Goal: Task Accomplishment & Management: Use online tool/utility

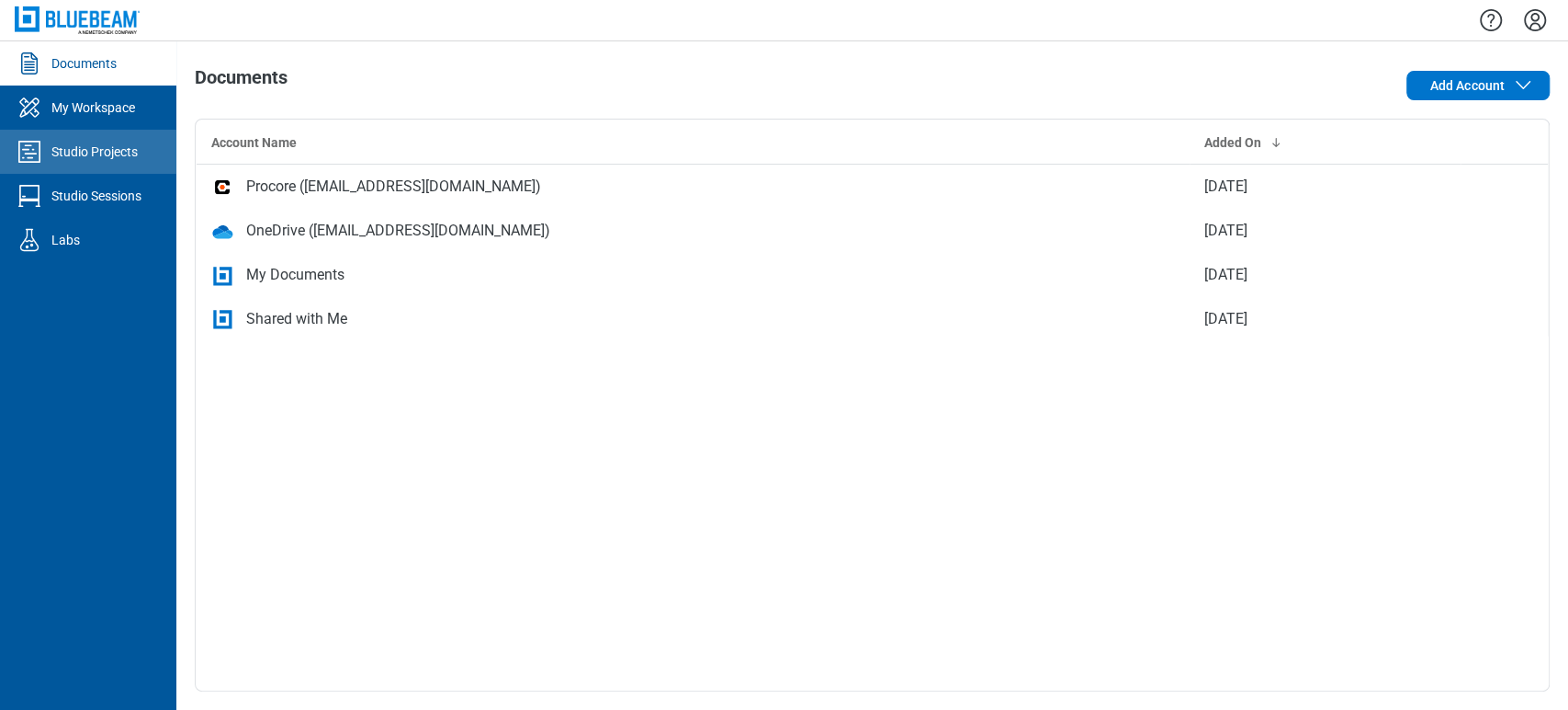
click at [125, 138] on link "Studio Projects" at bounding box center [88, 151] width 176 height 44
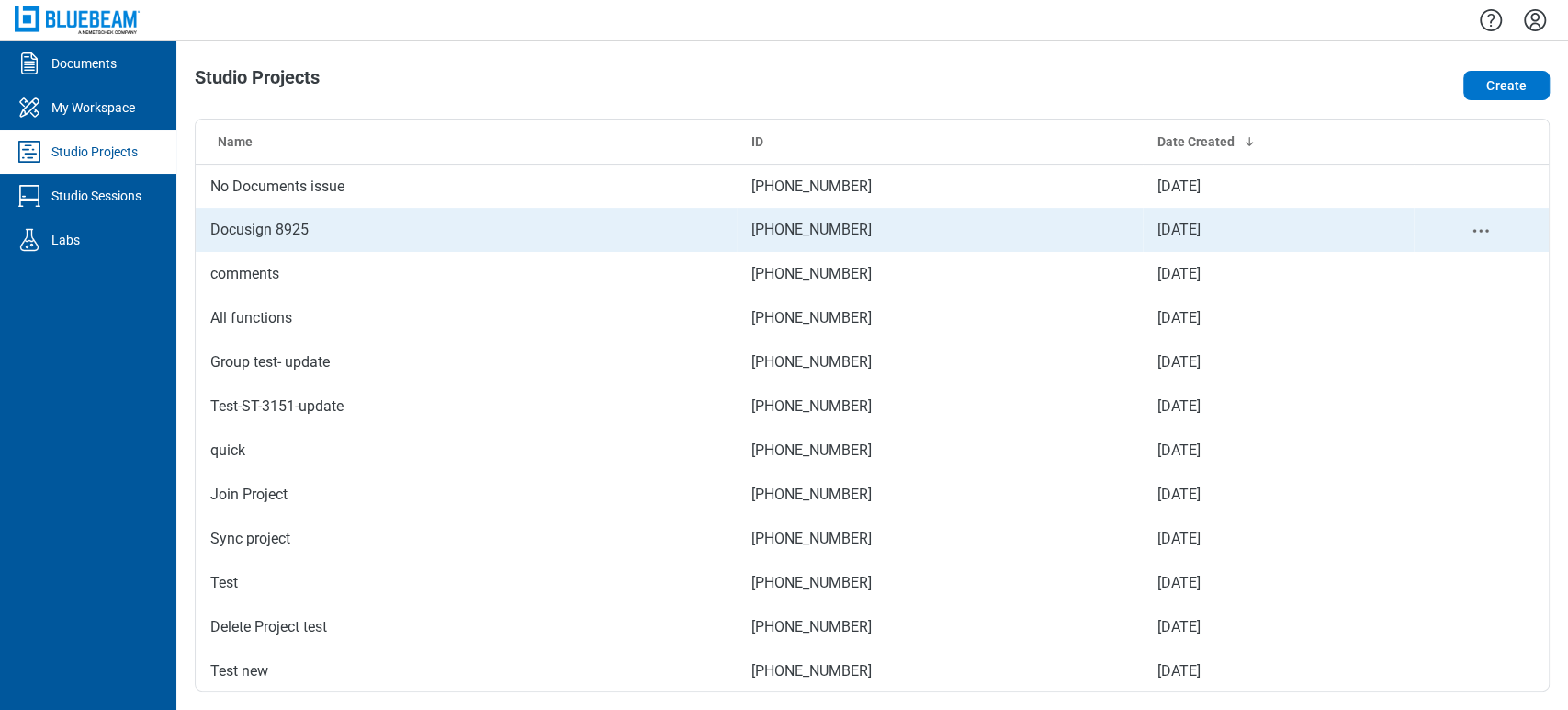
click at [271, 219] on td "Docusign 8925" at bounding box center [466, 230] width 541 height 44
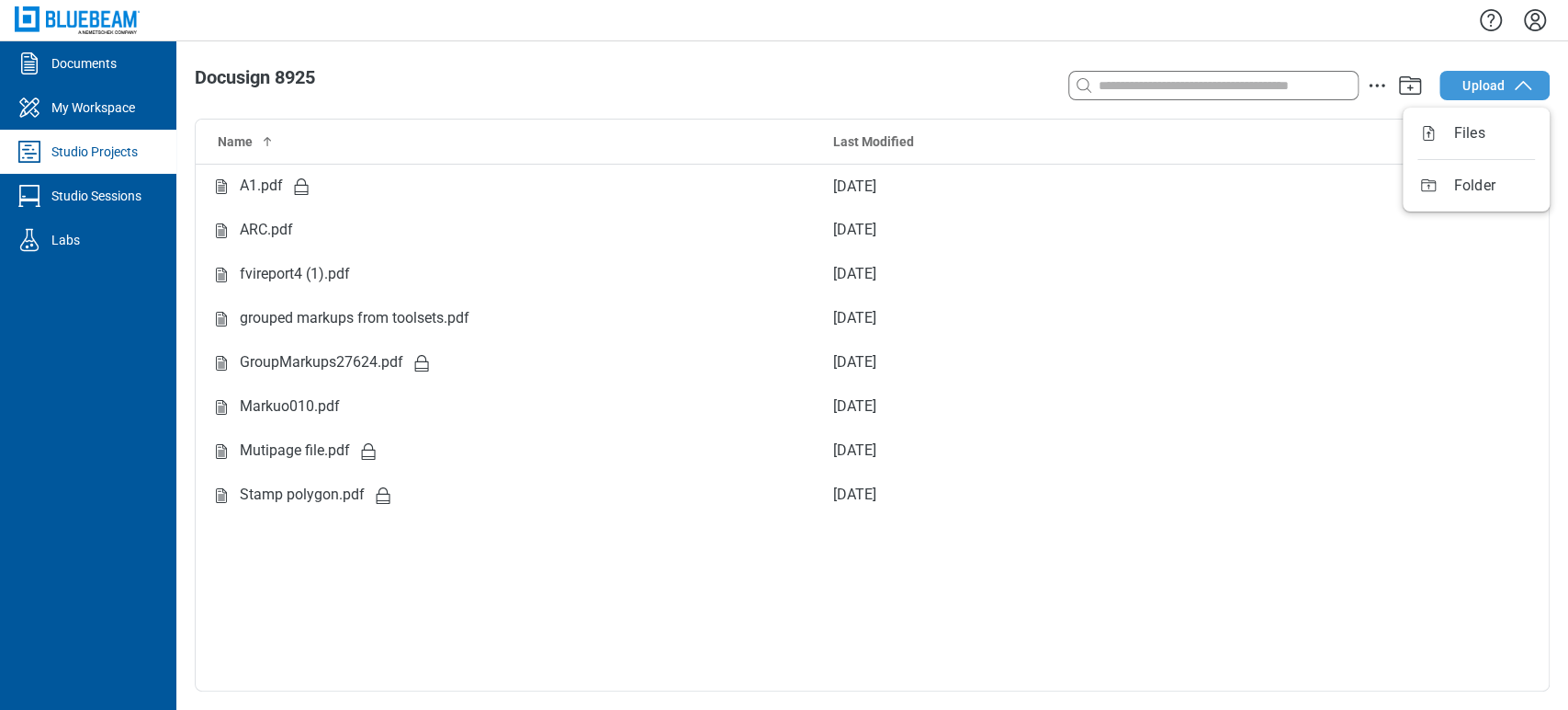
click at [1491, 79] on span "Upload" at bounding box center [1483, 85] width 42 height 19
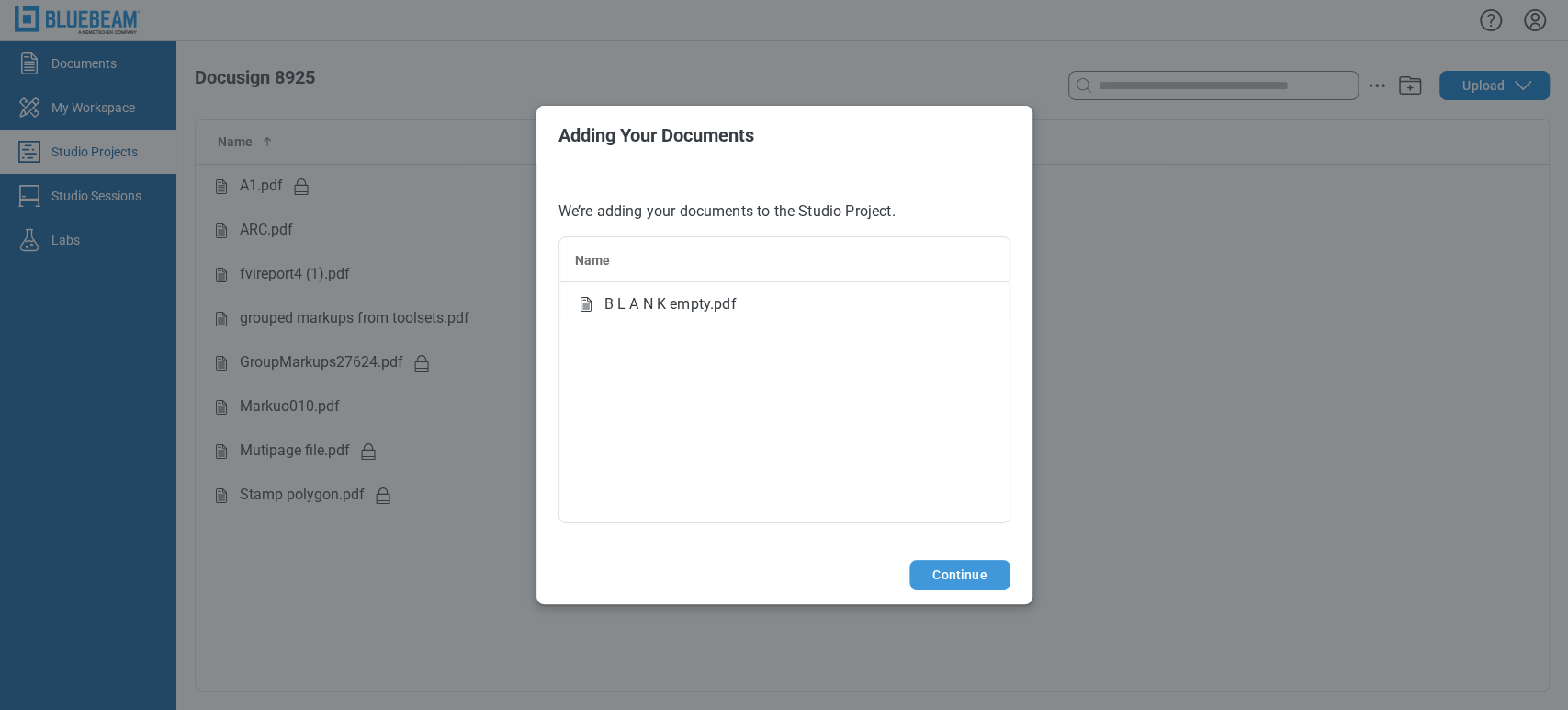
click at [929, 562] on button "Continue" at bounding box center [960, 575] width 101 height 30
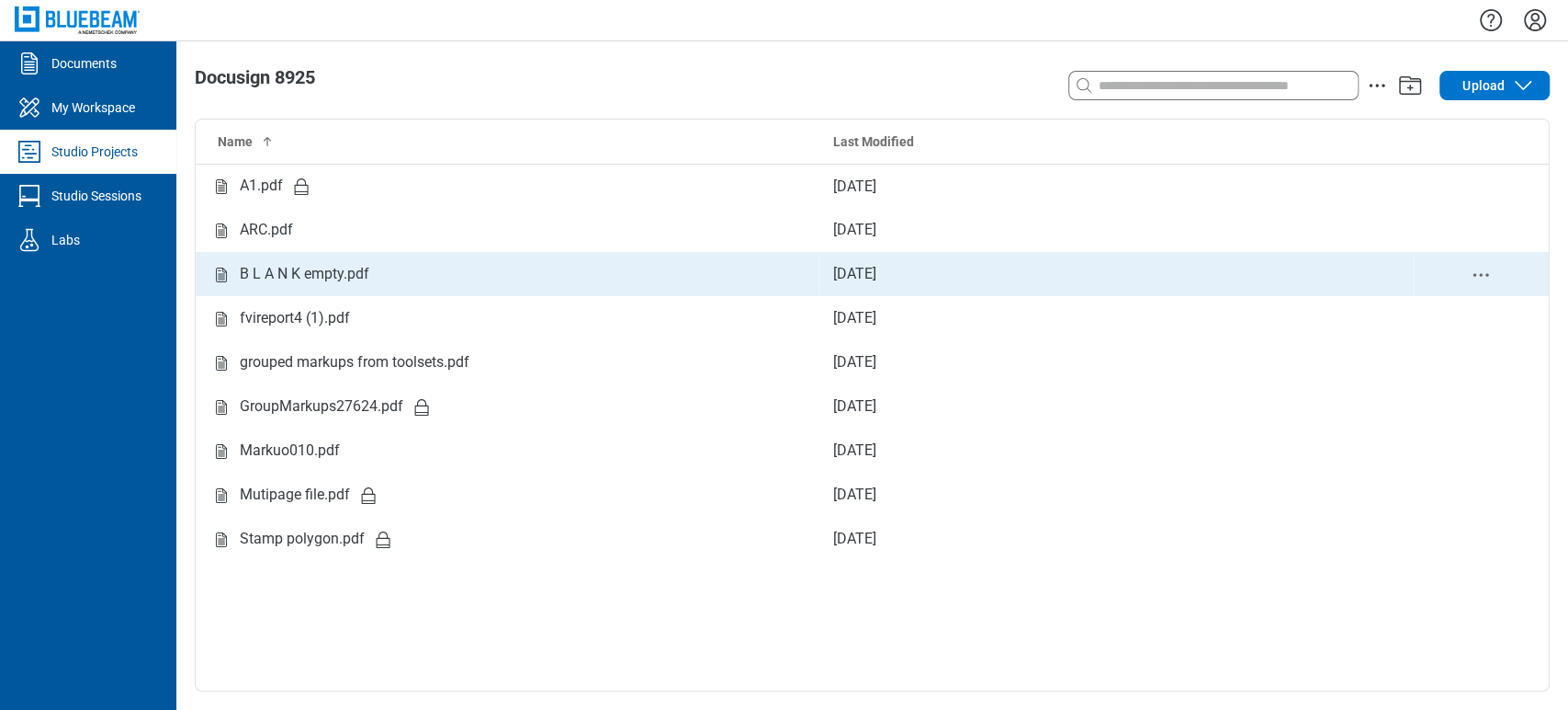
click at [461, 276] on div "B L A N K empty.pdf" at bounding box center [507, 274] width 593 height 23
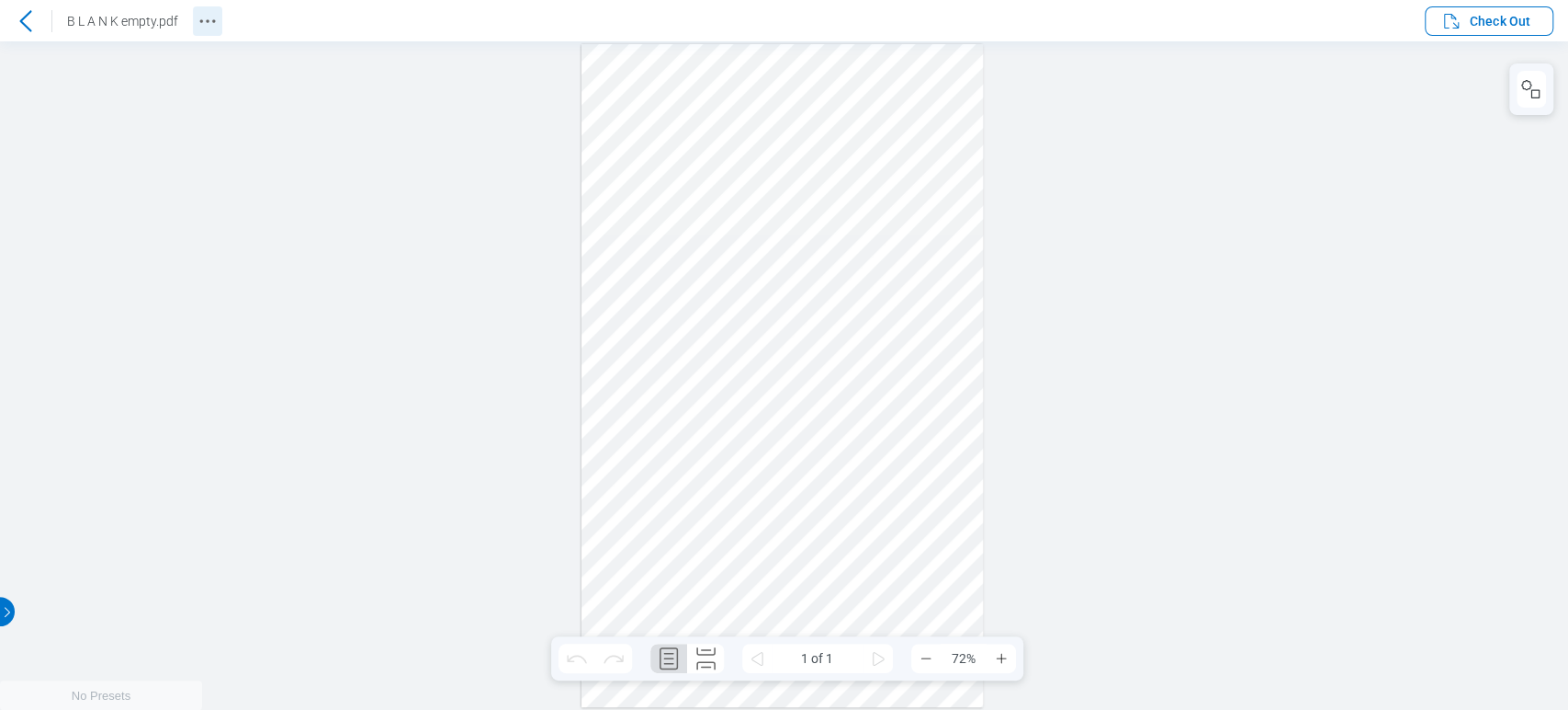
click at [204, 21] on icon "Revision History" at bounding box center [207, 21] width 22 height 22
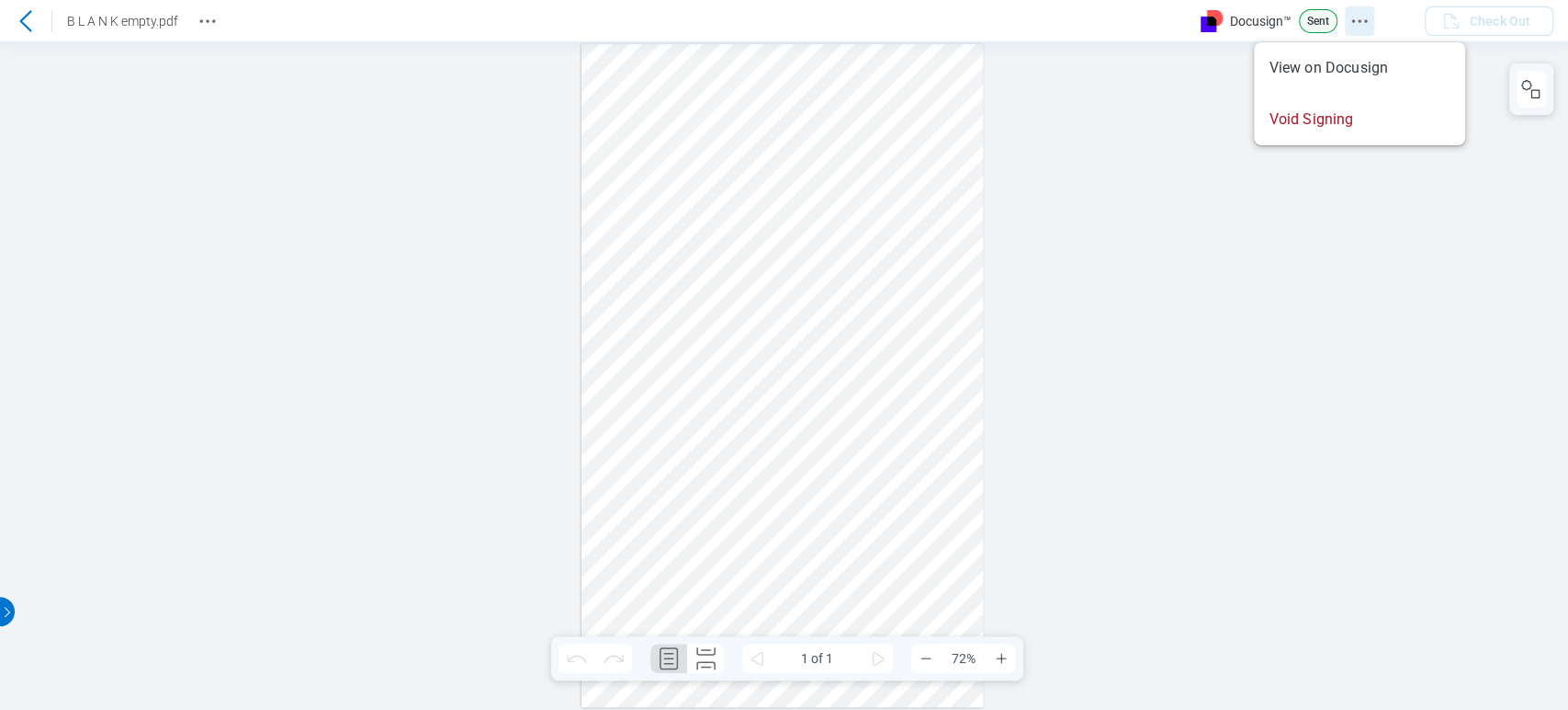
click at [1361, 13] on icon "Docusign Menu" at bounding box center [1359, 21] width 22 height 22
click at [1386, 17] on icon "Docusign Menu" at bounding box center [1383, 21] width 22 height 22
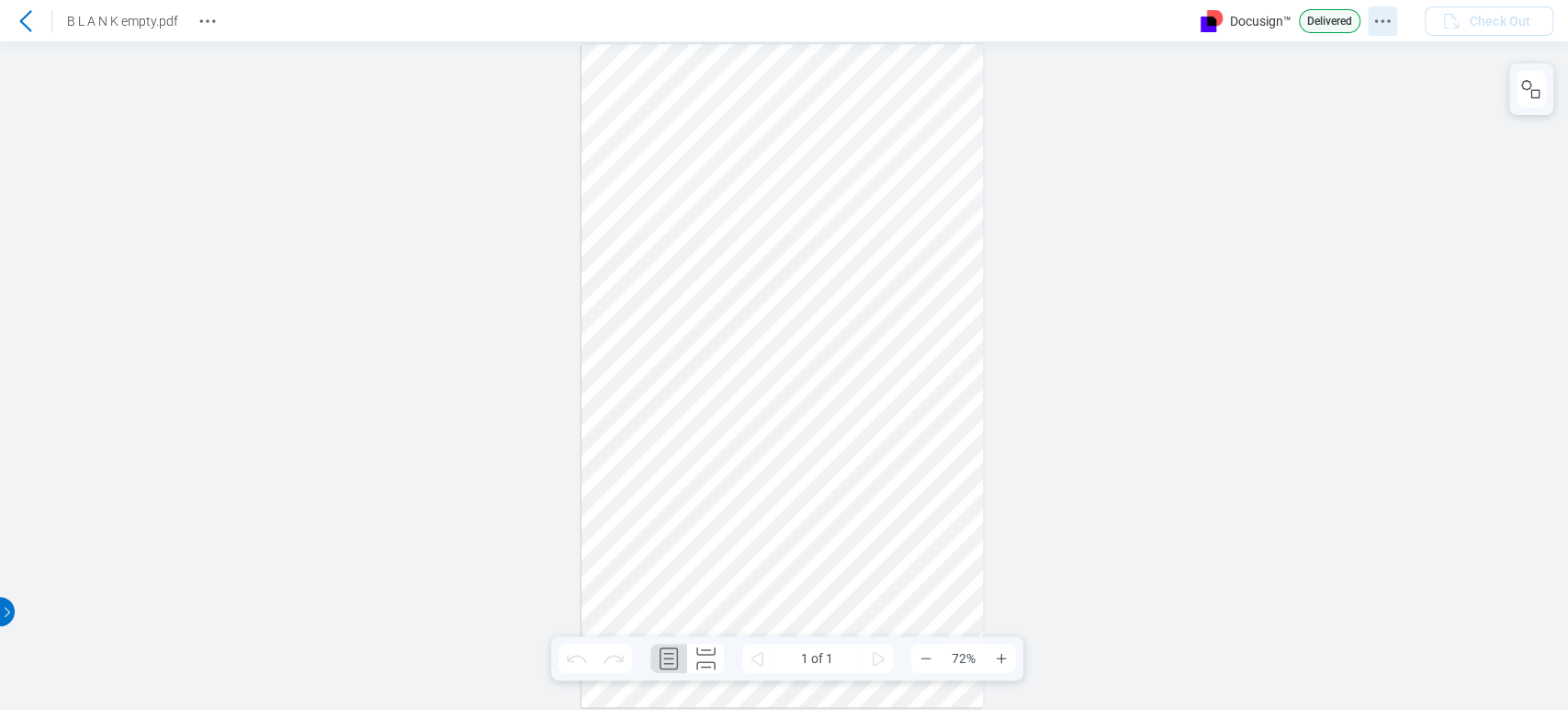
click at [1382, 18] on icon "Docusign Menu" at bounding box center [1383, 21] width 22 height 22
click at [12, 16] on div at bounding box center [26, 22] width 30 height 30
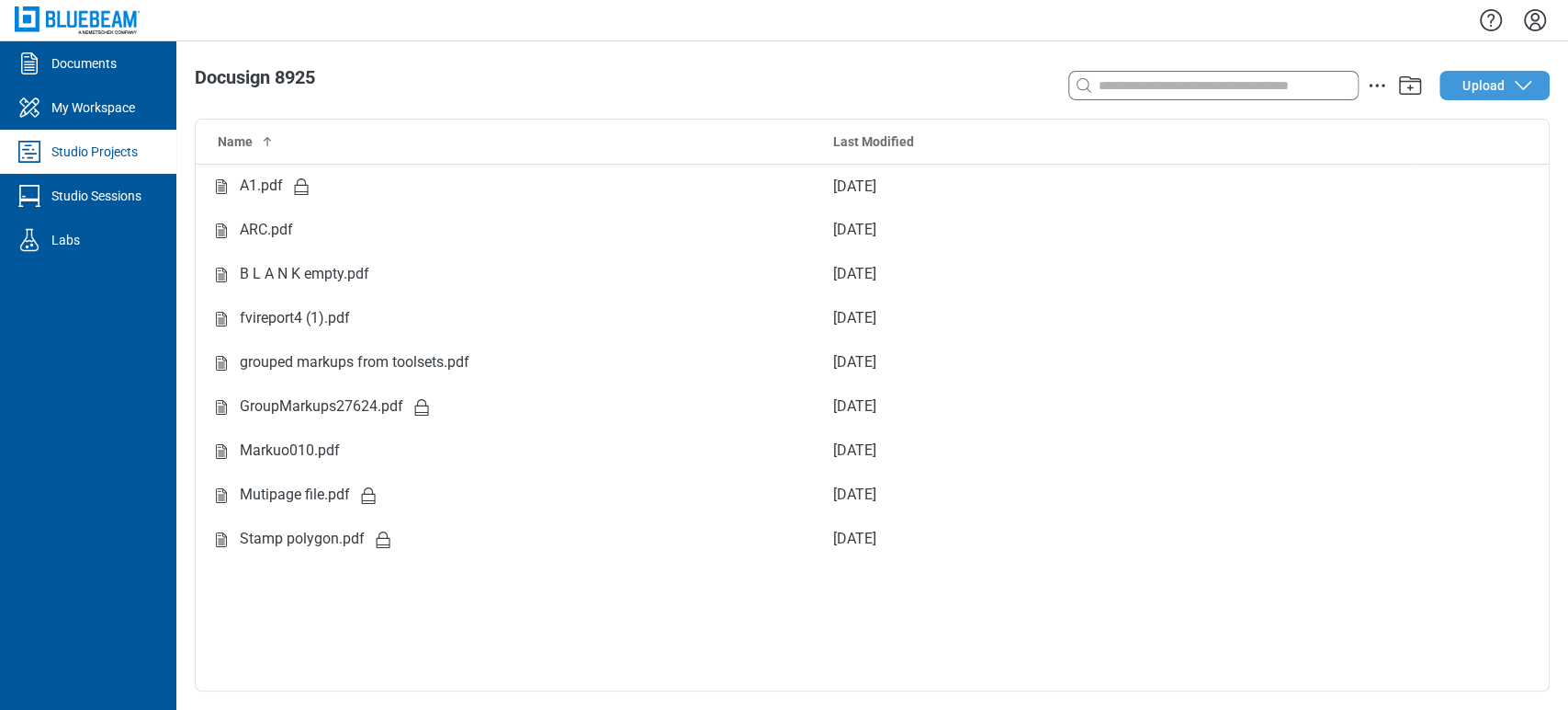
click at [1464, 87] on span "Upload" at bounding box center [1483, 85] width 42 height 19
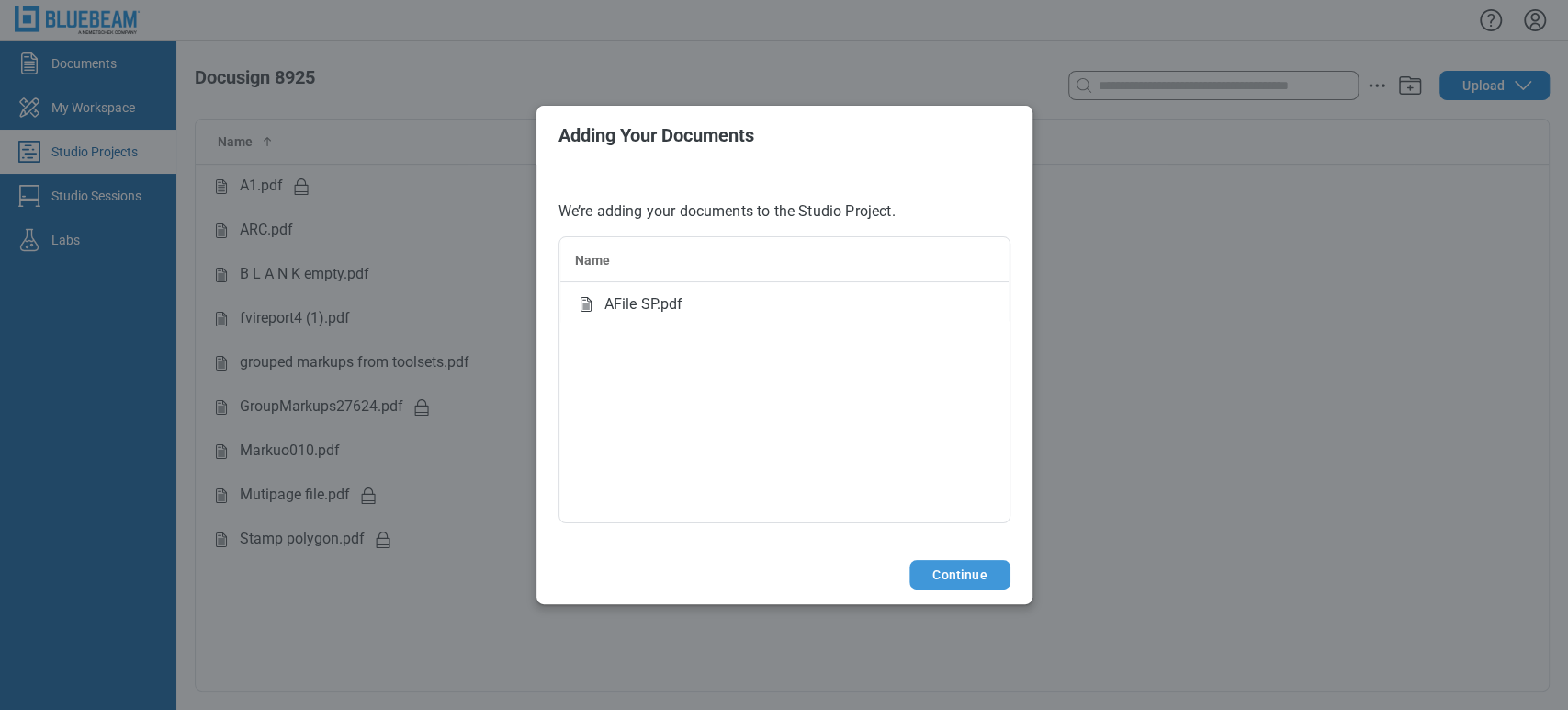
click at [912, 577] on button "Continue" at bounding box center [960, 575] width 101 height 30
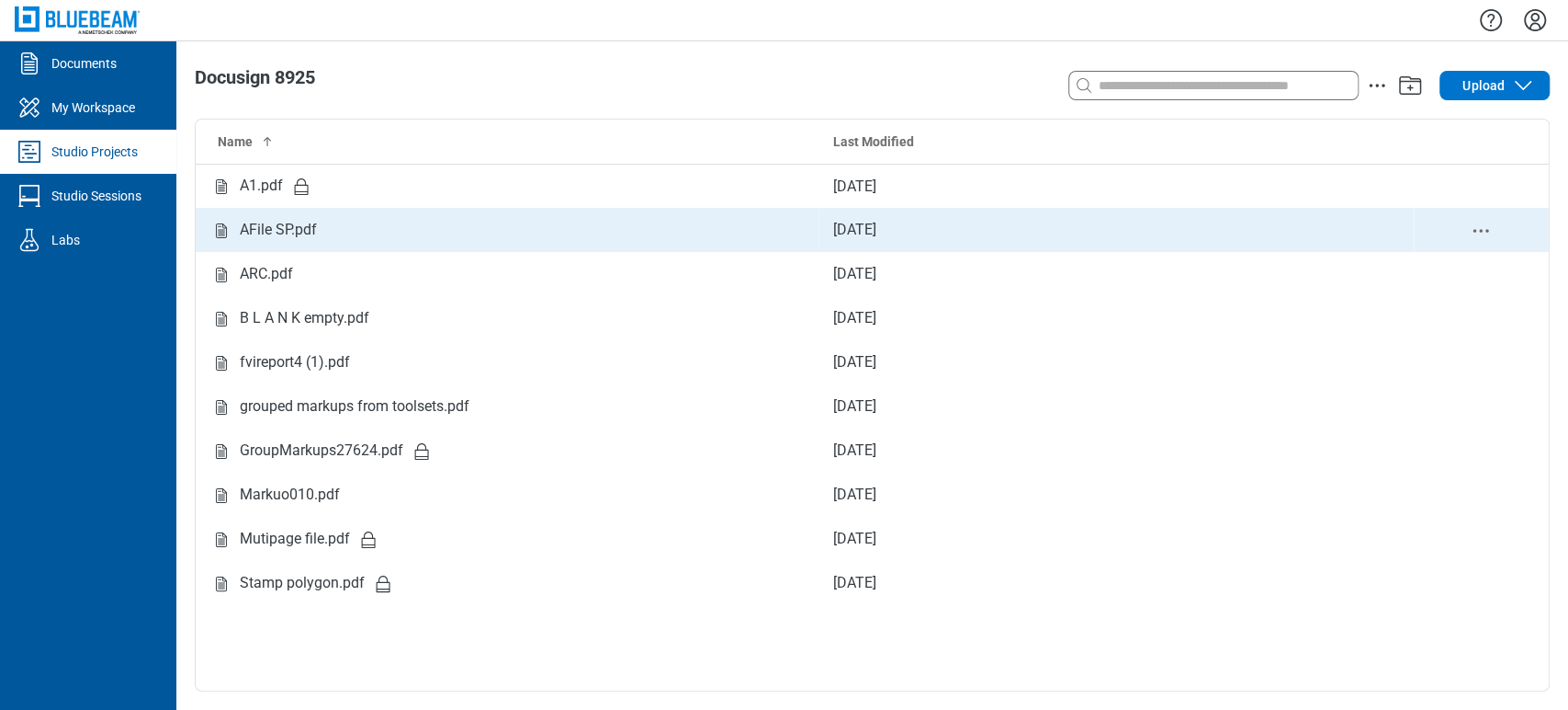
click at [264, 237] on div "AFile SP.pdf" at bounding box center [278, 230] width 77 height 23
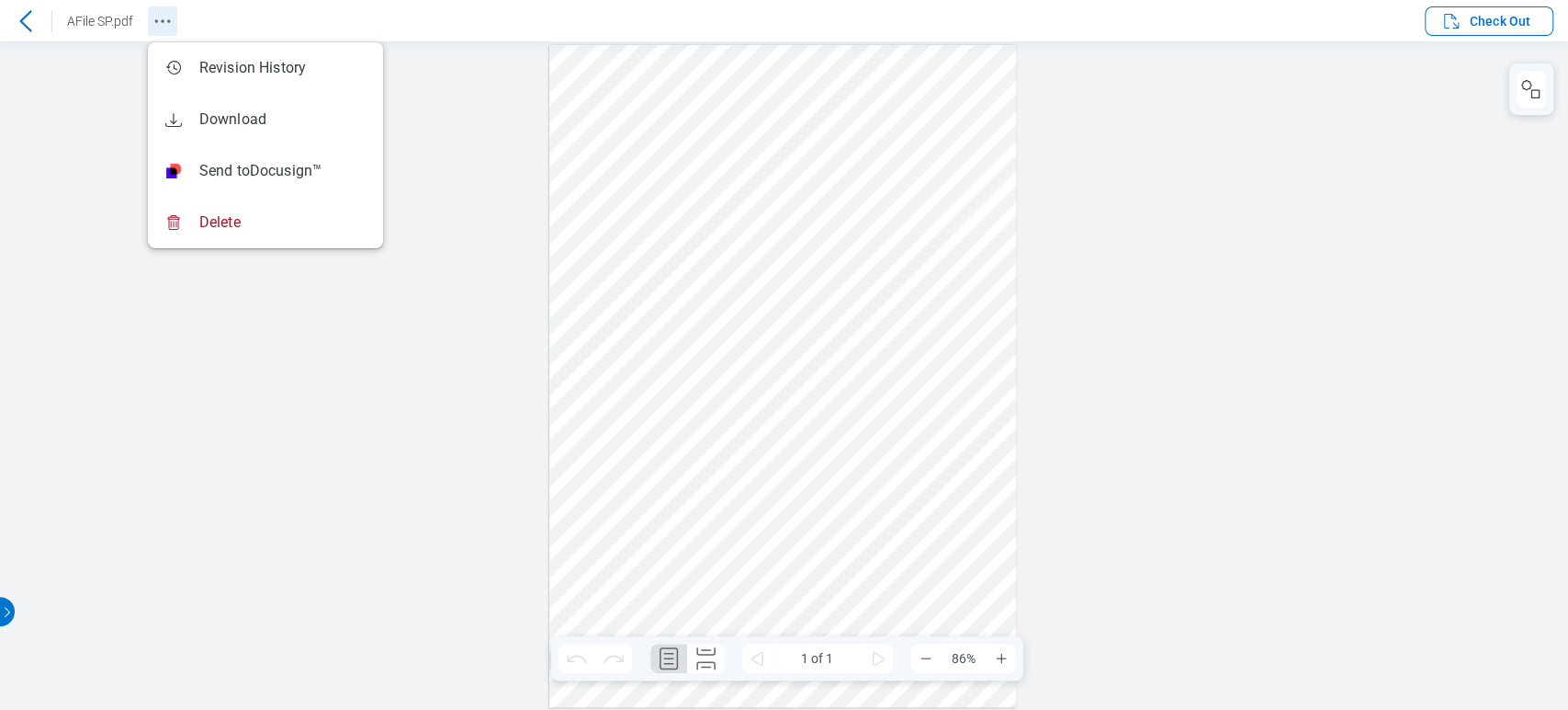
click at [160, 21] on icon "Revision History" at bounding box center [163, 21] width 22 height 22
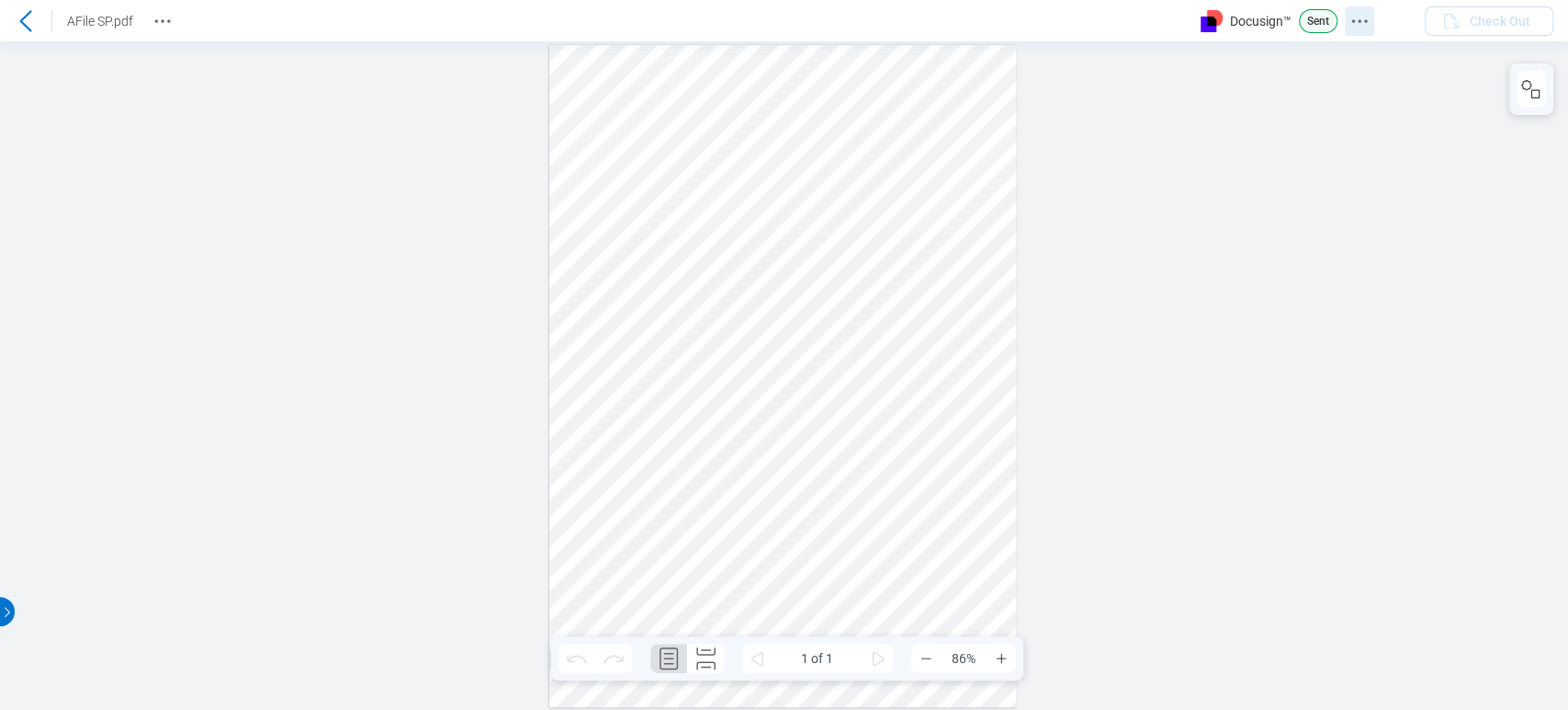
click at [1367, 24] on icon "Docusign Menu" at bounding box center [1359, 21] width 22 height 22
click at [157, 12] on icon "Revision History" at bounding box center [163, 21] width 22 height 22
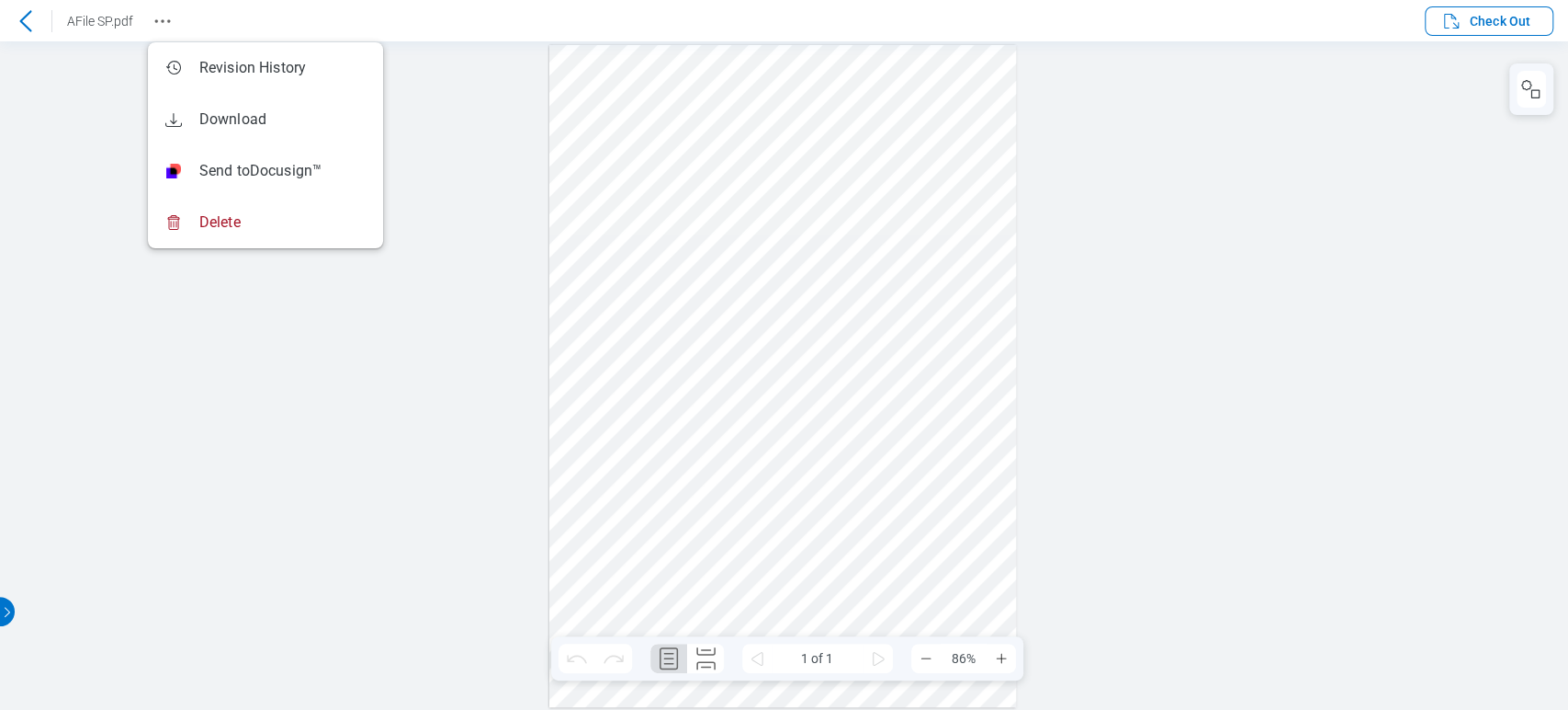
click at [264, 459] on div at bounding box center [784, 376] width 1568 height 669
click at [22, 16] on icon at bounding box center [26, 21] width 22 height 22
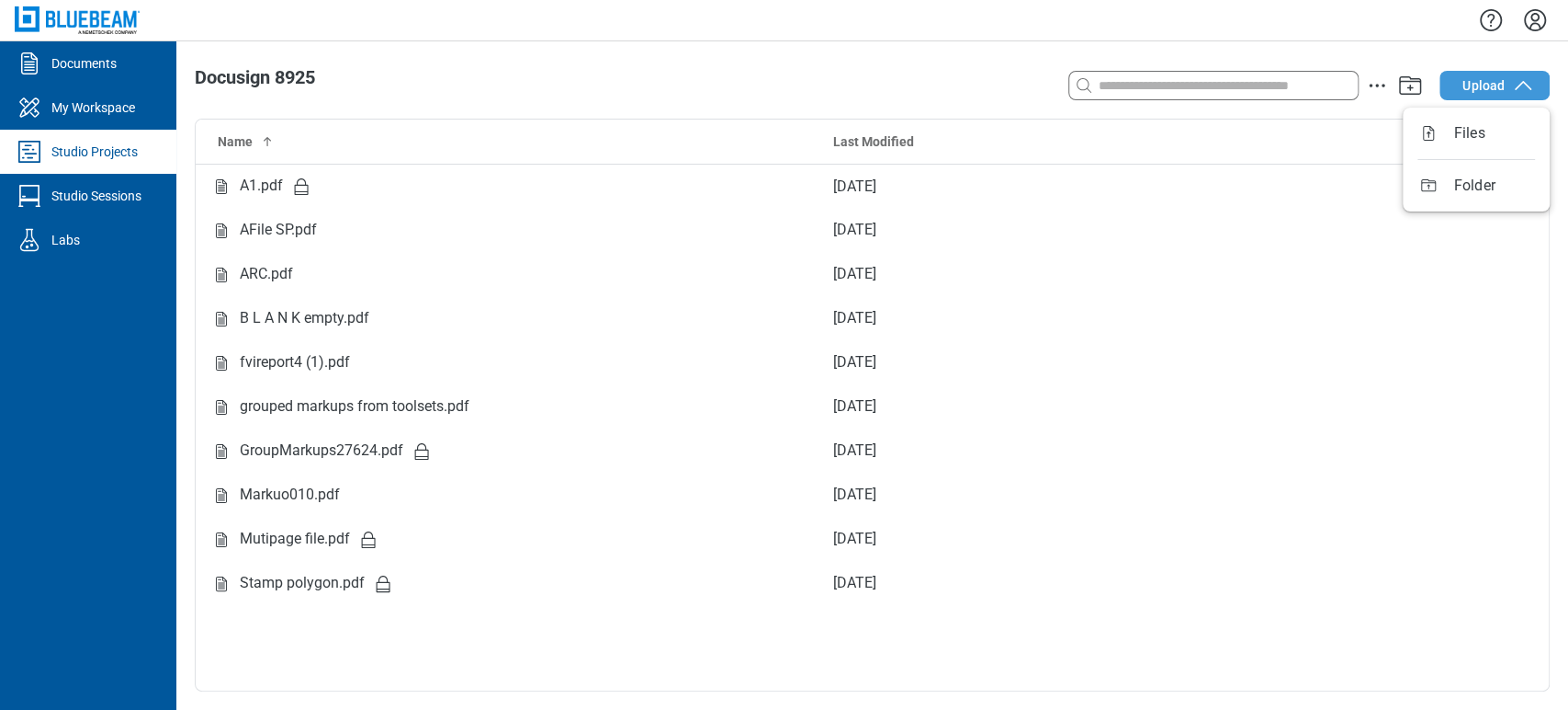
click at [1512, 89] on icon "button" at bounding box center [1523, 86] width 22 height 22
